Goal: Information Seeking & Learning: Learn about a topic

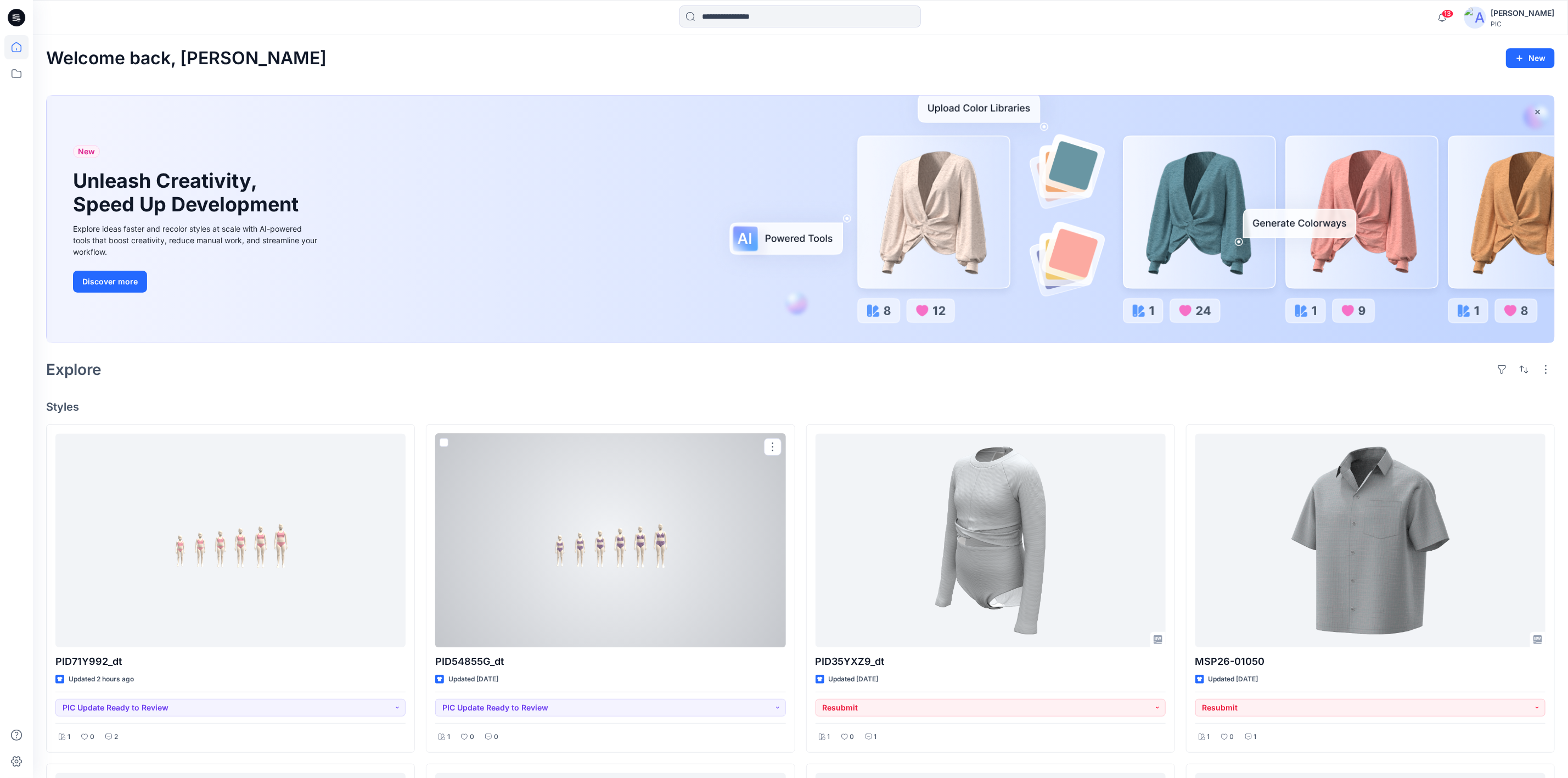
drag, startPoint x: 634, startPoint y: 544, endPoint x: 1264, endPoint y: 604, distance: 632.9
click at [635, 544] on div at bounding box center [610, 541] width 350 height 214
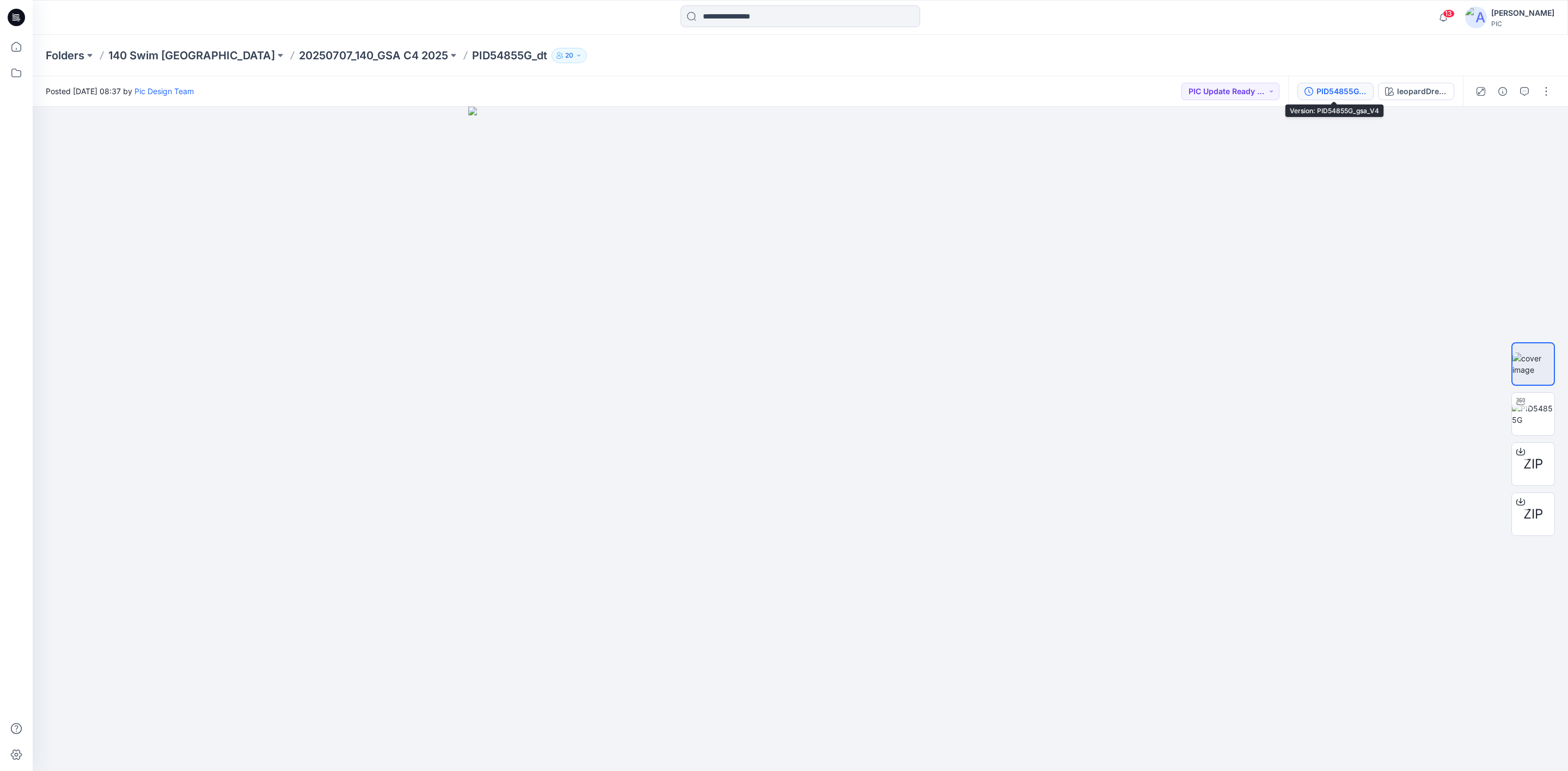
click at [1339, 86] on div "PID54855G_gsa_V4" at bounding box center [1342, 91] width 50 height 12
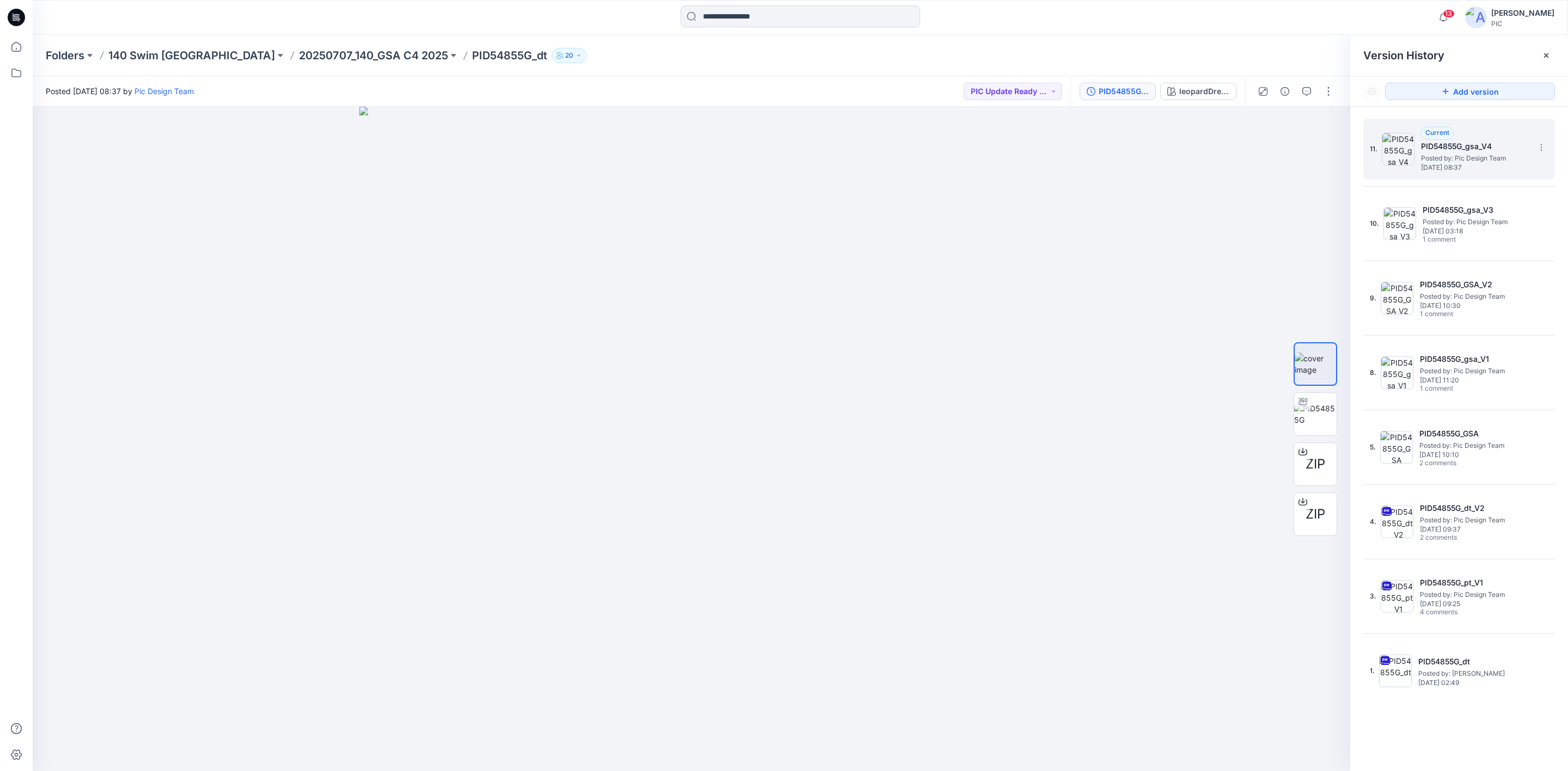
click at [1475, 157] on span "Posted by: Pic Design Team" at bounding box center [1475, 158] width 109 height 11
click at [1459, 234] on span "[DATE] 03:18" at bounding box center [1477, 231] width 109 height 8
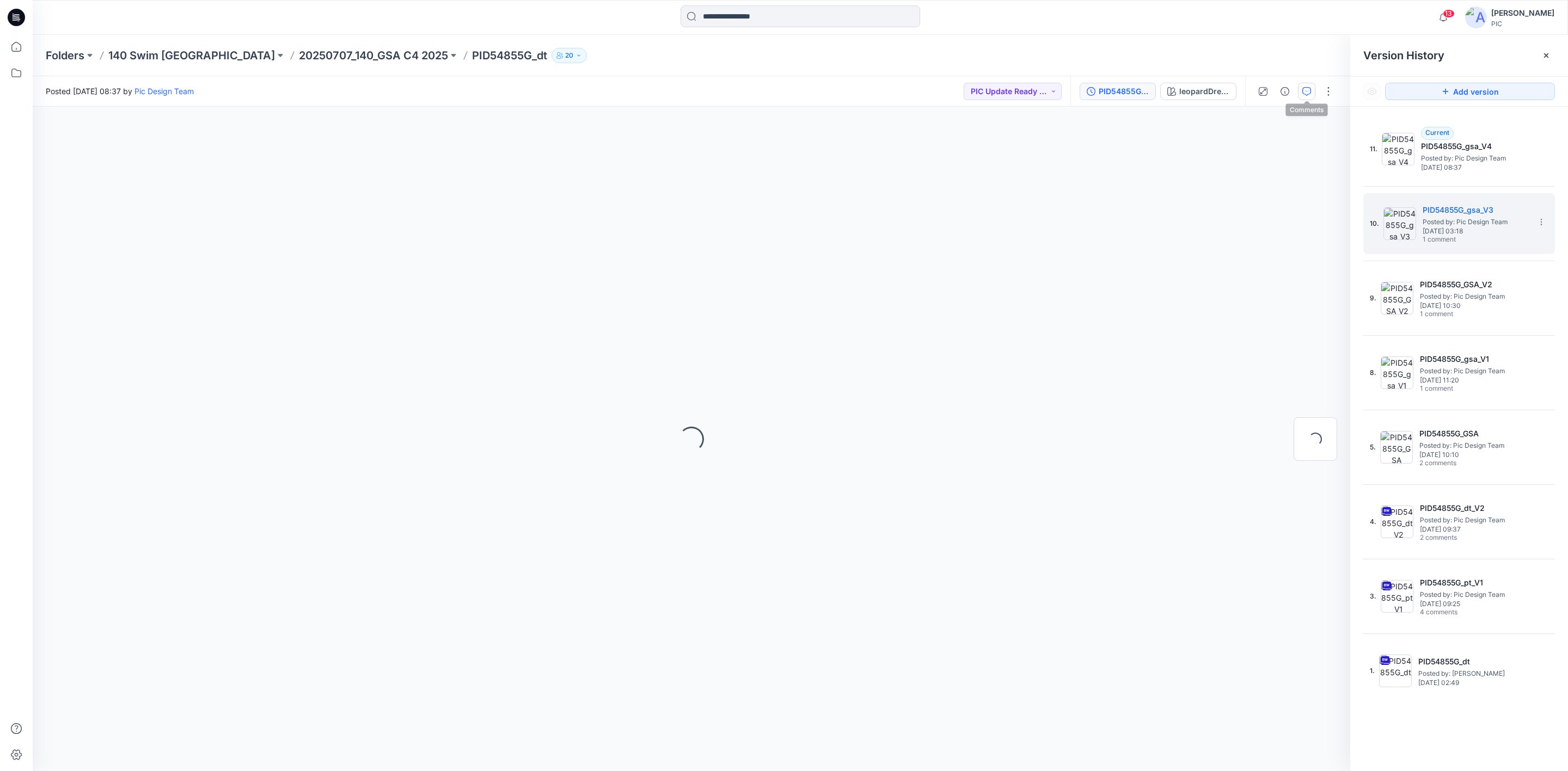
click at [1309, 91] on icon "button" at bounding box center [1307, 91] width 9 height 9
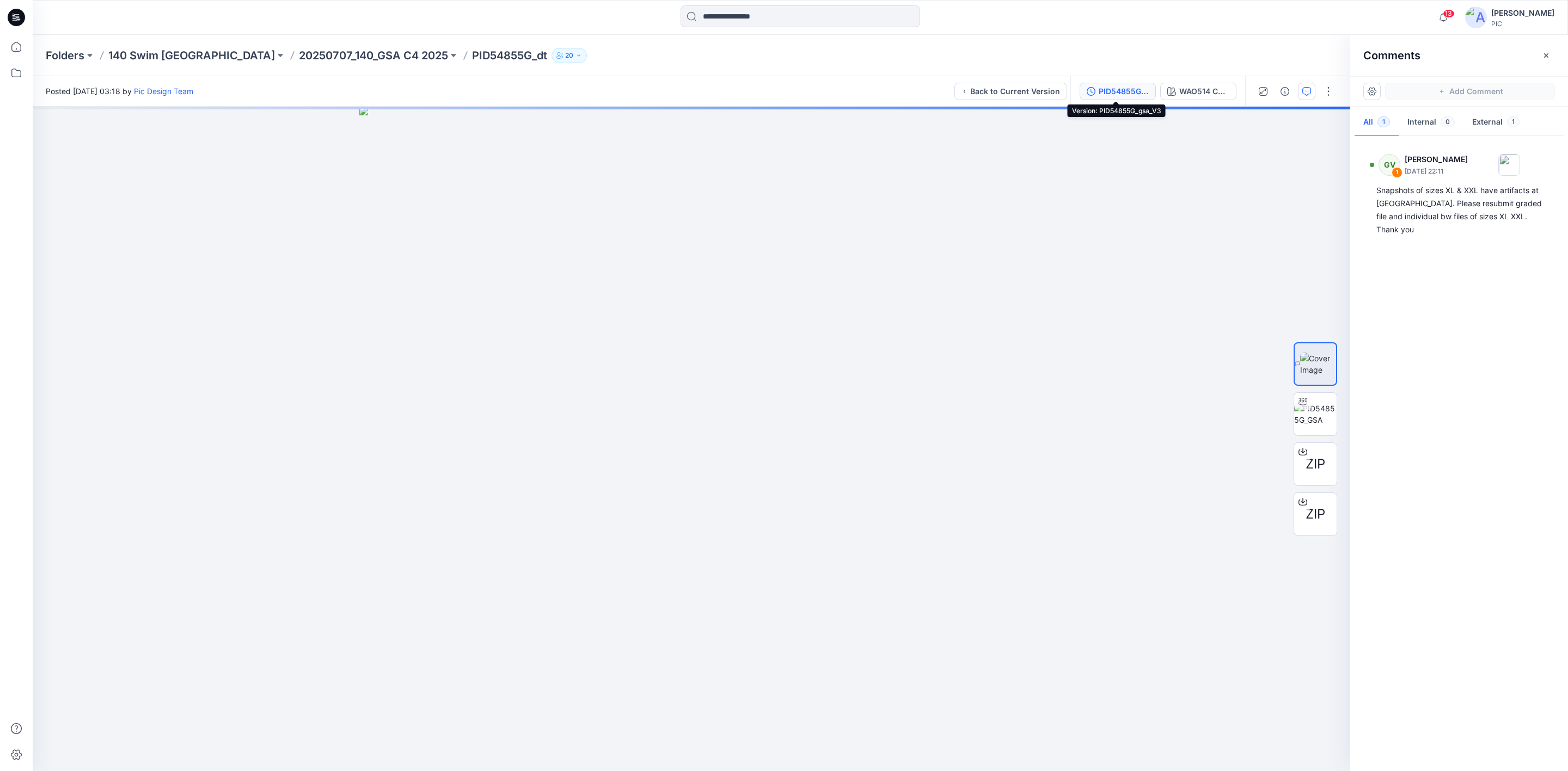
click at [1109, 94] on div "PID54855G_gsa_V3" at bounding box center [1124, 91] width 50 height 12
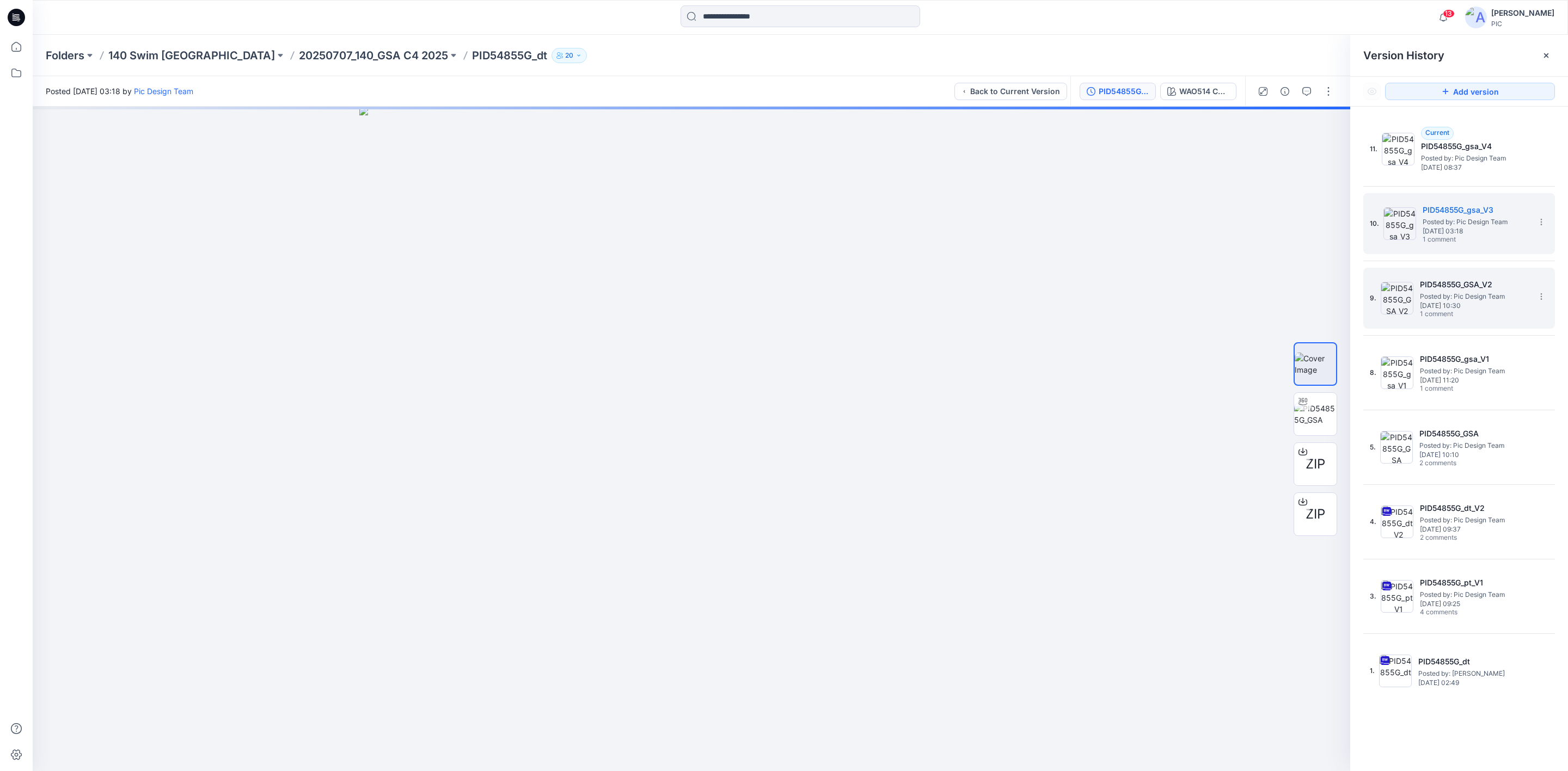
click at [1510, 312] on div "PID54855G_GSA_V2 Posted by: Pic Design Team [DATE] 10:30 1 comment" at bounding box center [1474, 298] width 109 height 41
click at [1307, 91] on icon "button" at bounding box center [1307, 91] width 9 height 9
